Goal: Find contact information: Find contact information

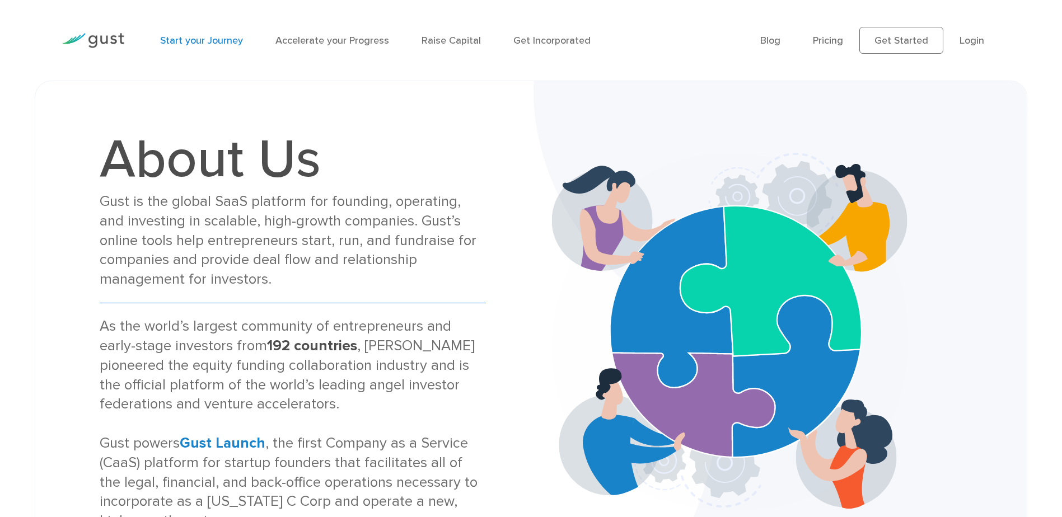
click at [211, 41] on link "Start your Journey" at bounding box center [201, 41] width 83 height 12
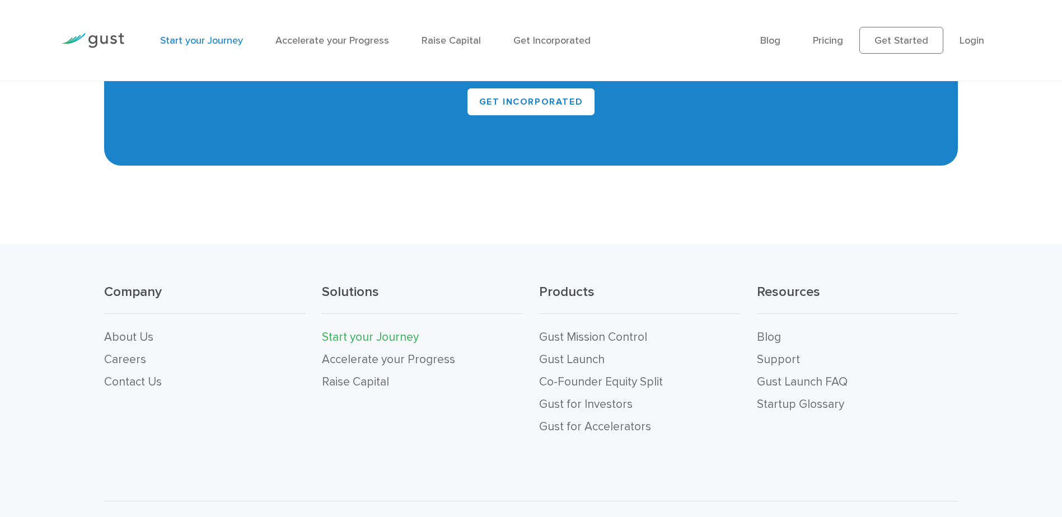
scroll to position [2538, 0]
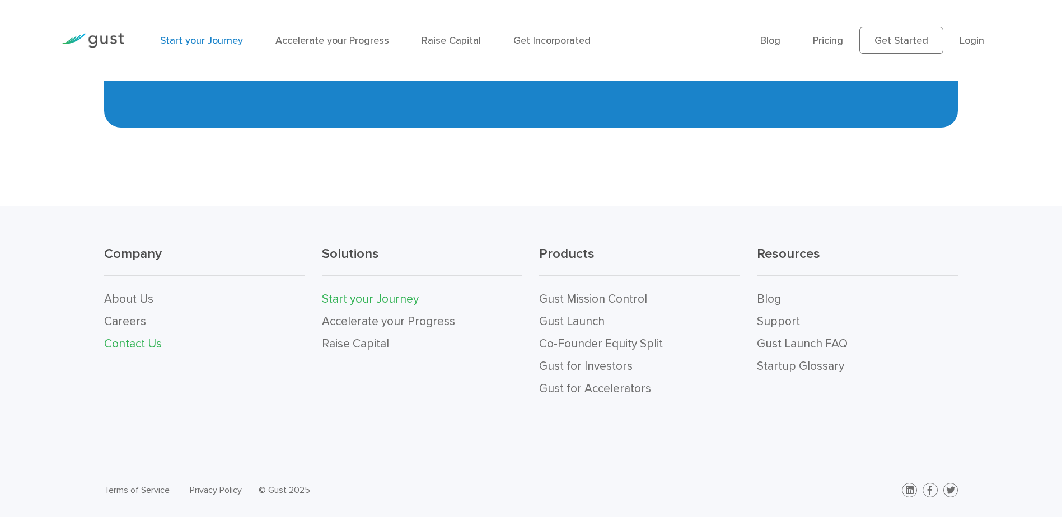
click at [151, 342] on link "Contact Us" at bounding box center [133, 344] width 58 height 14
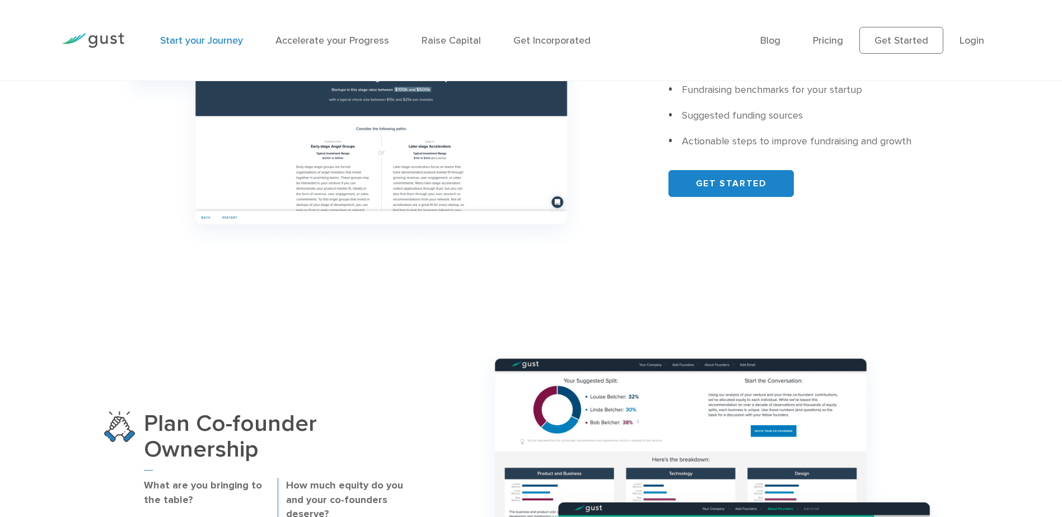
scroll to position [627, 0]
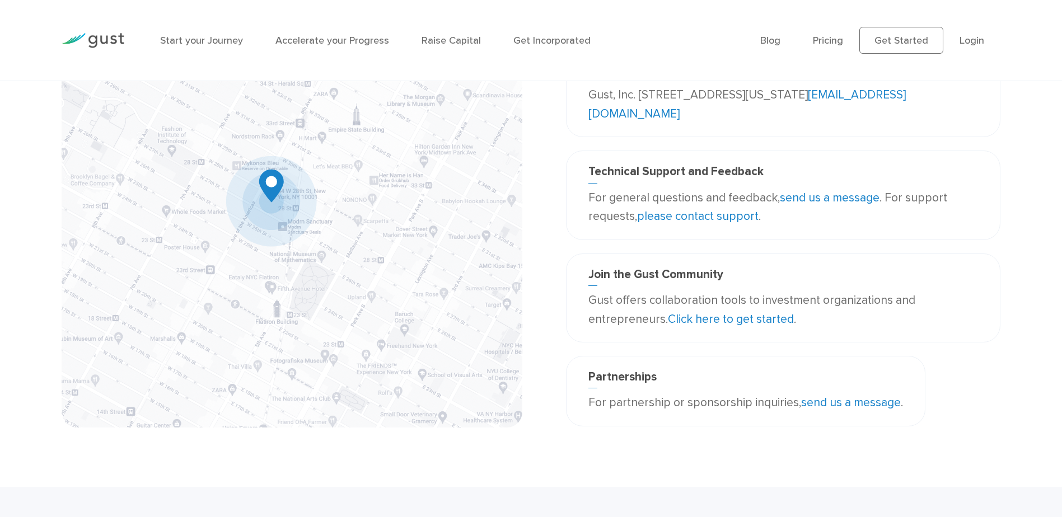
scroll to position [116, 0]
click at [705, 211] on link "please contact support" at bounding box center [697, 214] width 121 height 14
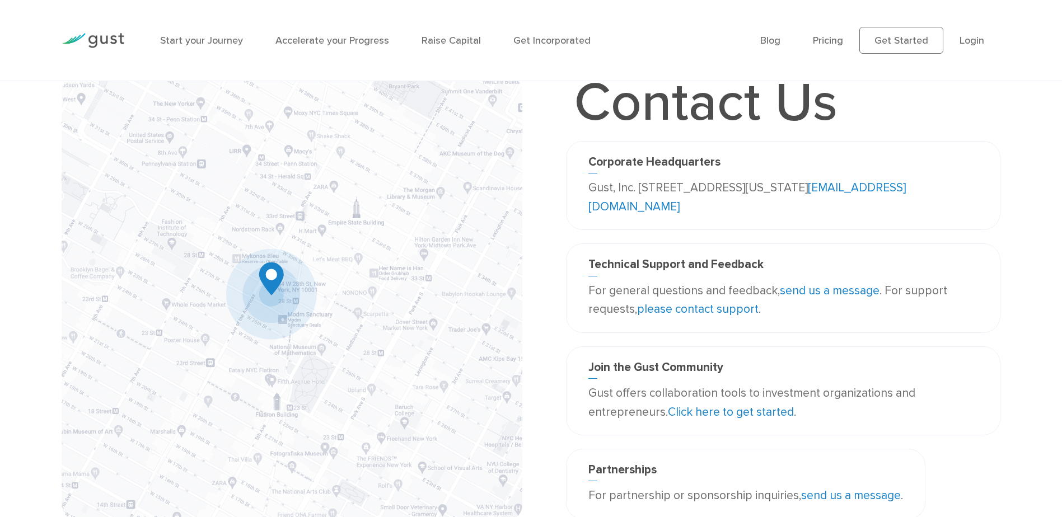
scroll to position [0, 0]
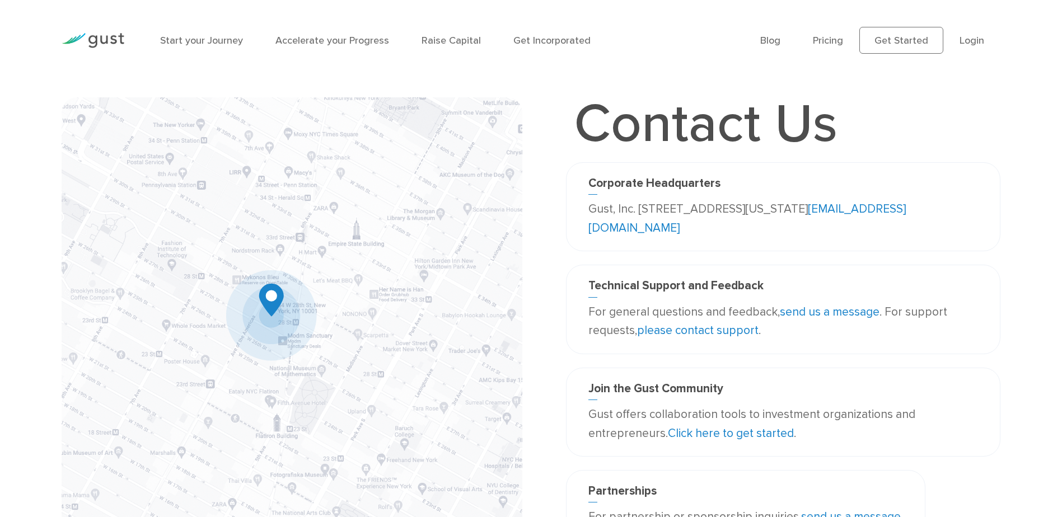
drag, startPoint x: 1062, startPoint y: 148, endPoint x: 1064, endPoint y: 169, distance: 20.3
click at [1062, 169] on html "Start your Journey Accelerate your Progress Raise Capital Get Incorporated Blog…" at bounding box center [531, 456] width 1062 height 913
